Goal: Information Seeking & Learning: Check status

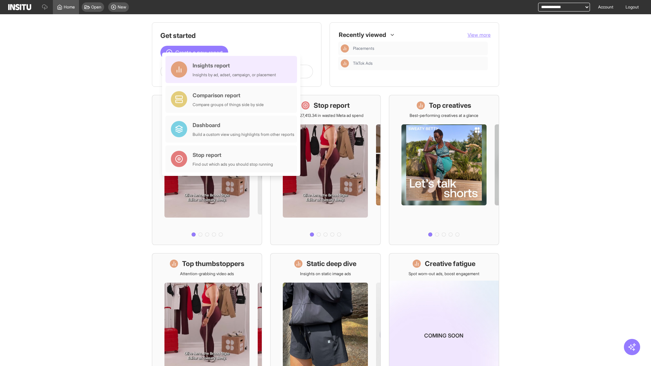
click at [233, 70] on div "Insights report Insights by ad, adset, campaign, or placement" at bounding box center [234, 69] width 83 height 16
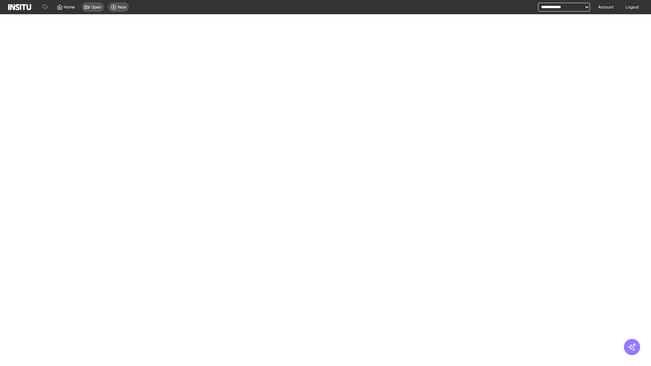
select select "**"
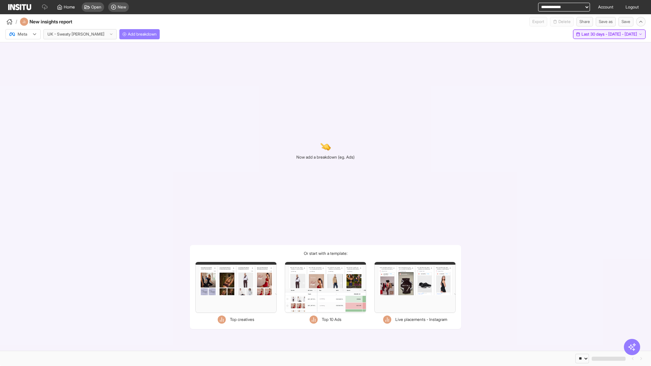
click at [595, 34] on span "Last 30 days - [DATE] - [DATE]" at bounding box center [610, 34] width 56 height 5
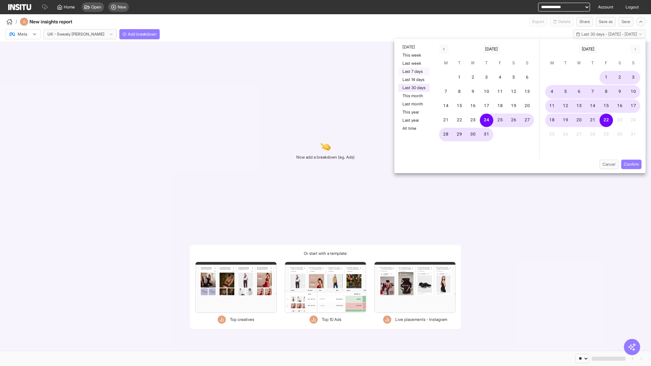
click at [413, 72] on button "Last 7 days" at bounding box center [414, 71] width 31 height 8
